Goal: Information Seeking & Learning: Find contact information

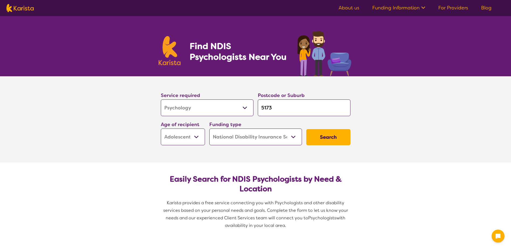
select select "Psychology"
select select "AS"
select select "NDIS"
select select "Psychology"
select select "AS"
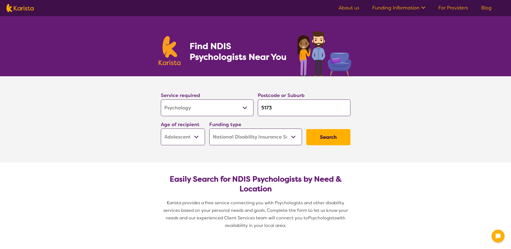
select select "NDIS"
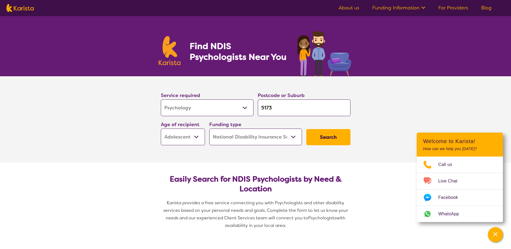
click at [303, 114] on input "5173" at bounding box center [304, 107] width 93 height 17
drag, startPoint x: 301, startPoint y: 112, endPoint x: 236, endPoint y: 118, distance: 64.6
click at [236, 118] on div "Service required Allied Health Assistant Assessment ([MEDICAL_DATA] or [MEDICAL…" at bounding box center [256, 118] width 194 height 58
paste input "08"
type input "5108"
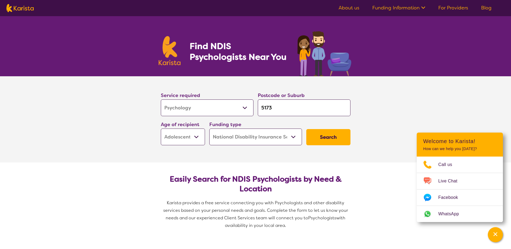
type input "5108"
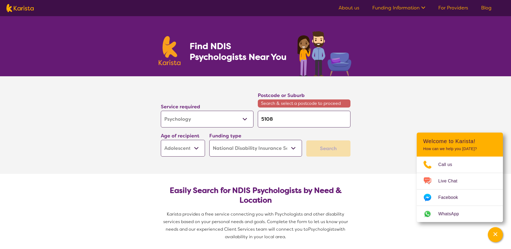
type input "5108"
click at [187, 149] on select "Early Childhood - 0 to 9 Child - 10 to 11 Adolescent - 12 to 17 Adult - 18 to 6…" at bounding box center [183, 148] width 44 height 17
select select "EC"
click at [161, 140] on select "Early Childhood - 0 to 9 Child - 10 to 11 Adolescent - 12 to 17 Adult - 18 to 6…" at bounding box center [183, 148] width 44 height 17
select select "EC"
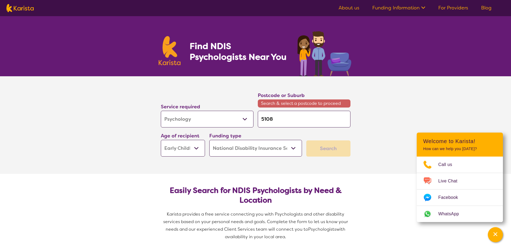
click at [300, 124] on input "5108" at bounding box center [304, 119] width 93 height 17
type input "5108"
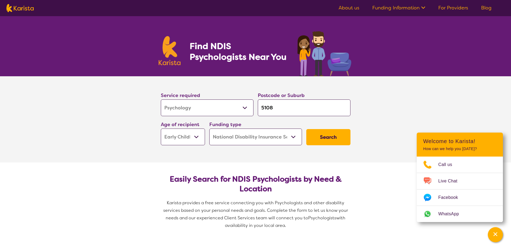
type input "510"
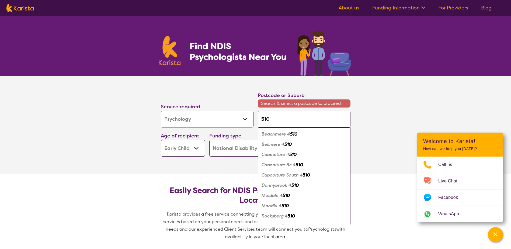
type input "5108"
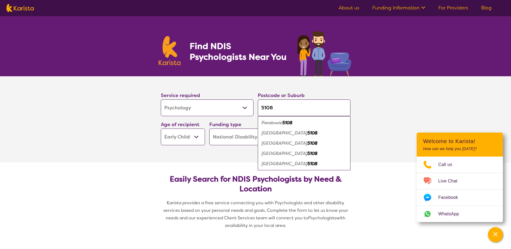
type input "5108"
click at [283, 156] on em "[GEOGRAPHIC_DATA]" at bounding box center [284, 153] width 46 height 6
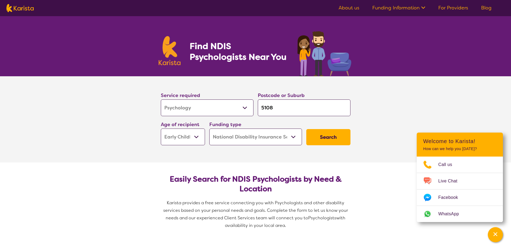
click at [329, 135] on button "Search" at bounding box center [328, 137] width 44 height 16
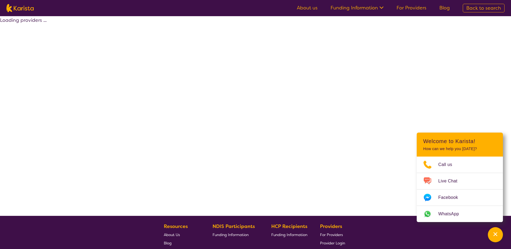
select select "by_score"
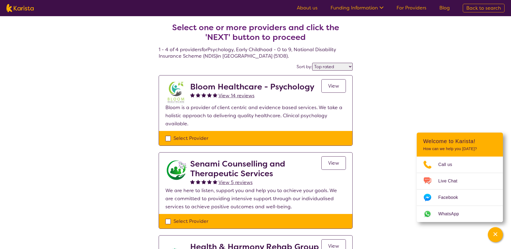
click at [333, 83] on span "View" at bounding box center [333, 86] width 11 height 6
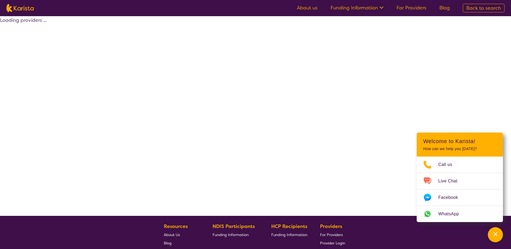
select select "by_score"
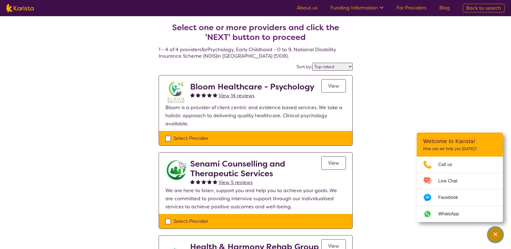
click at [495, 234] on icon "Channel Menu" at bounding box center [495, 234] width 4 height 4
